Goal: Task Accomplishment & Management: Use online tool/utility

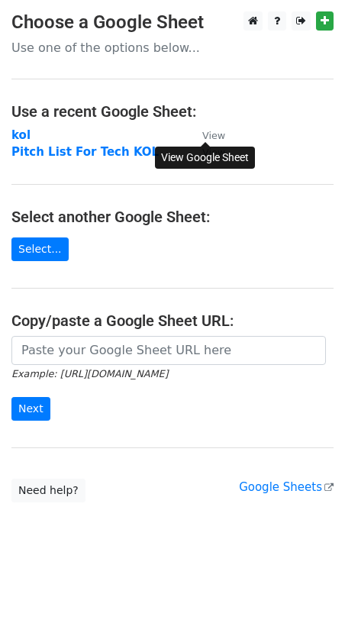
click at [210, 134] on small "View" at bounding box center [213, 135] width 23 height 11
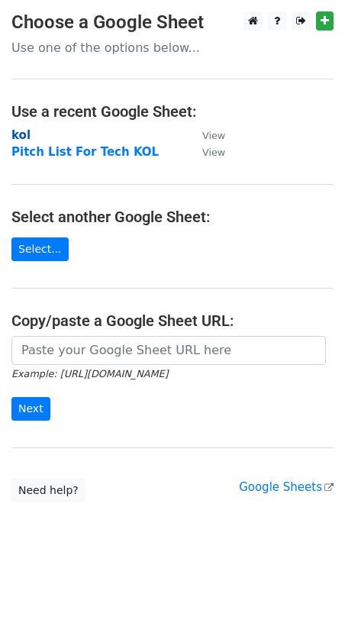
click at [24, 135] on strong "kol" at bounding box center [20, 135] width 19 height 14
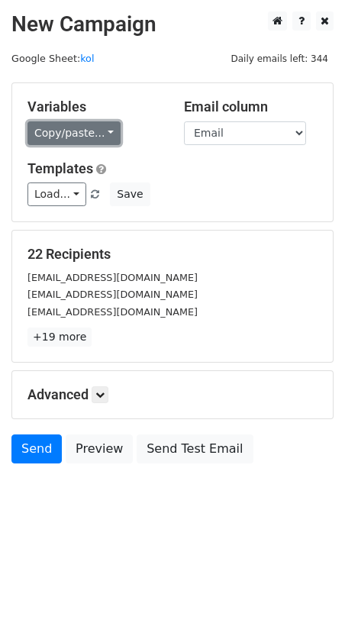
click at [83, 124] on link "Copy/paste..." at bounding box center [74, 133] width 93 height 24
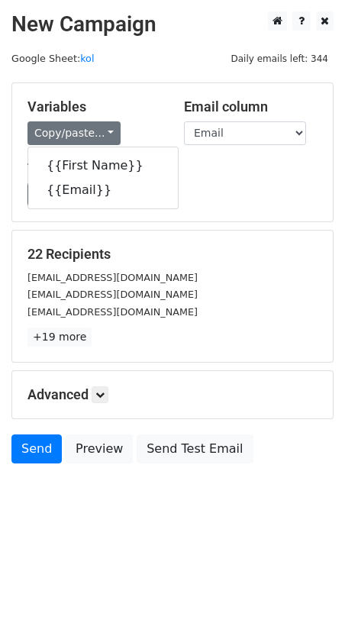
click at [170, 69] on main "New Campaign Daily emails left: 344 Google Sheet: kol Variables Copy/paste... {…" at bounding box center [172, 241] width 345 height 460
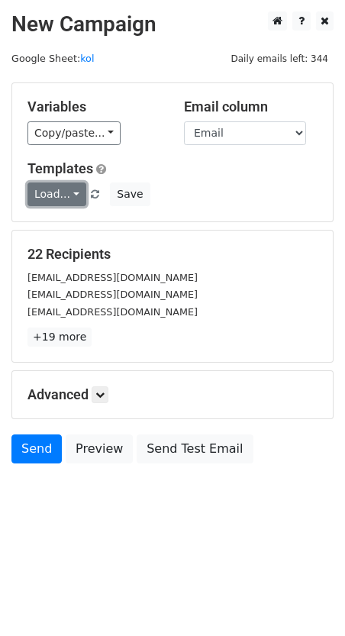
click at [69, 195] on link "Load..." at bounding box center [57, 195] width 59 height 24
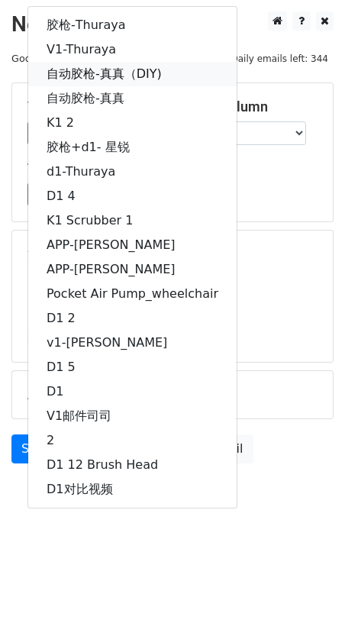
click at [173, 70] on link "自动胶枪-真真（DIY)" at bounding box center [132, 74] width 209 height 24
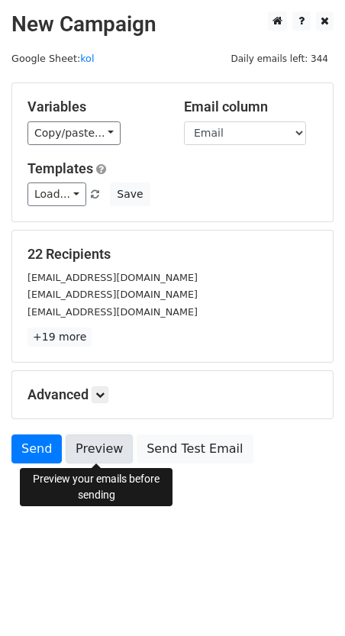
click at [105, 447] on link "Preview" at bounding box center [99, 449] width 67 height 29
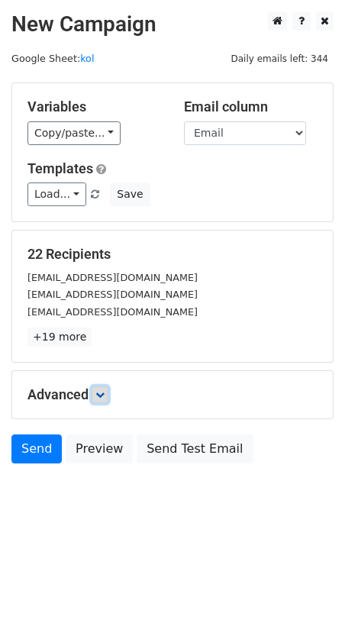
click at [101, 393] on icon at bounding box center [99, 394] width 9 height 9
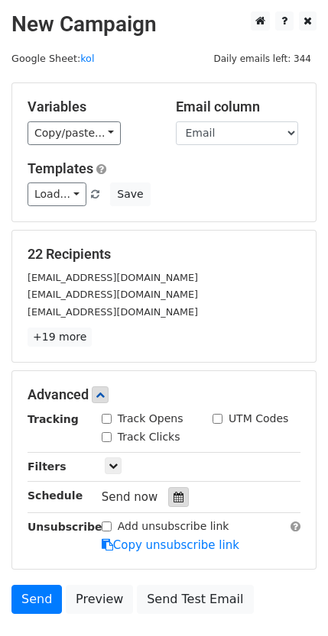
click at [170, 501] on div at bounding box center [178, 497] width 21 height 20
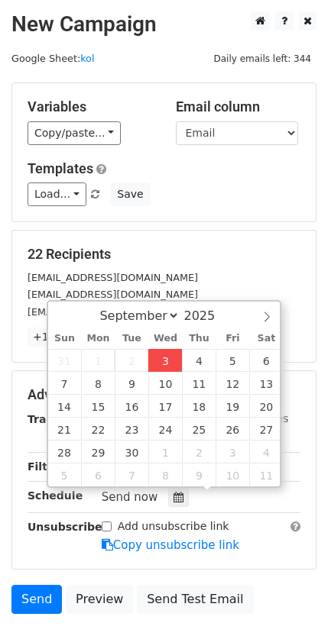
type input "2025-09-03 17:06"
type input "05"
type input "06"
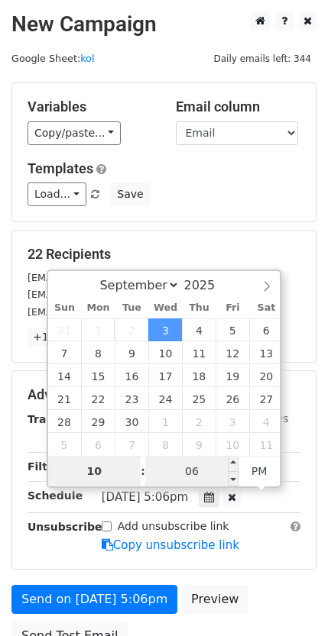
type input "10"
type input "2025-09-03 22:06"
click at [204, 478] on input "06" at bounding box center [191, 471] width 93 height 31
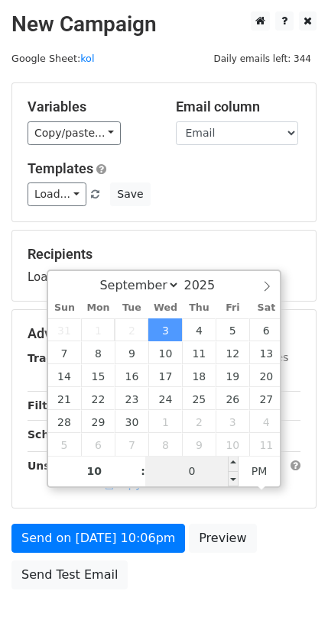
type input "00"
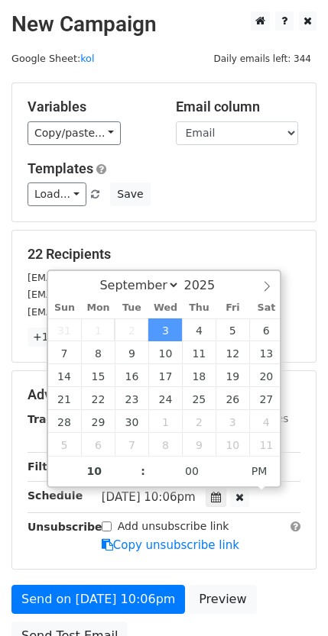
type input "2025-09-03 22:00"
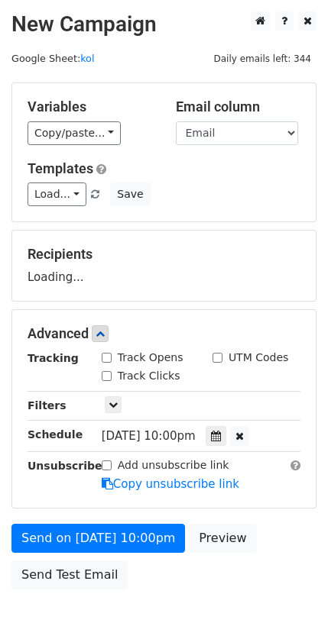
scroll to position [83, 0]
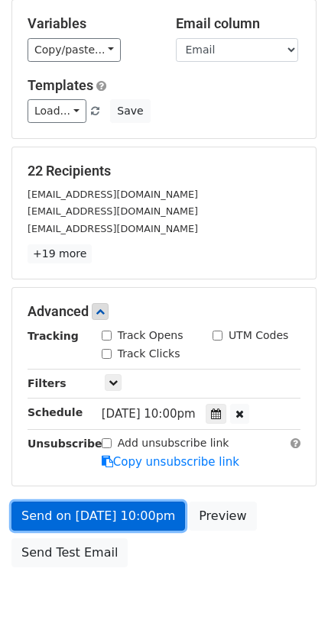
click at [159, 510] on link "Send on Sep 3 at 10:00pm" at bounding box center [97, 516] width 173 height 29
